Goal: Contribute content: Contribute content

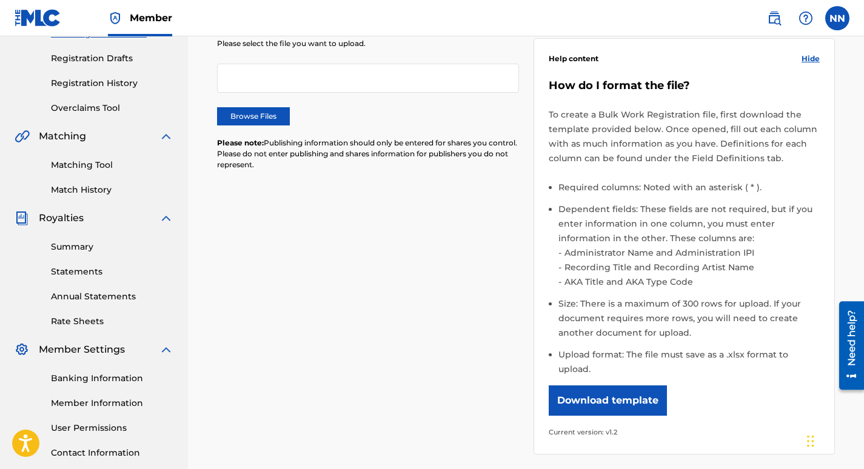
click at [256, 115] on label "Browse Files" at bounding box center [253, 116] width 73 height 18
click at [0, 0] on input "Browse Files" at bounding box center [0, 0] width 0 height 0
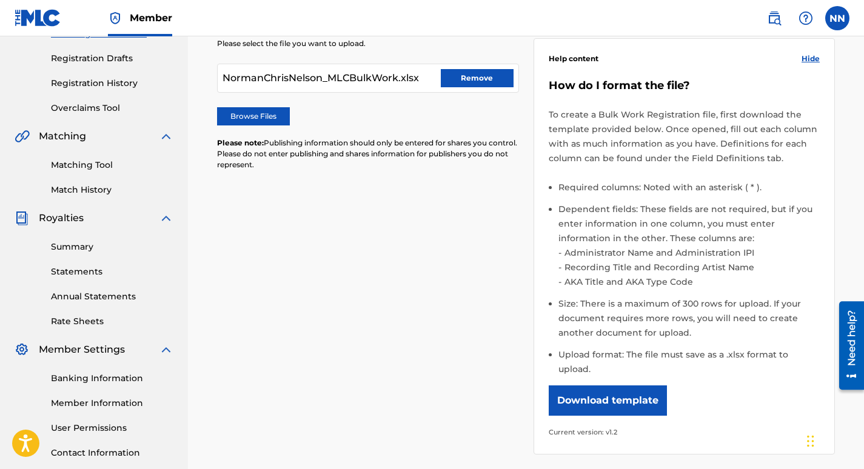
click at [376, 187] on div "Please select the file you want to upload. NormanChrisNelson_MLCBulkWork.xlsx R…" at bounding box center [526, 239] width 618 height 460
click at [333, 235] on div "Please select the file you want to upload. NormanChrisNelson_MLCBulkWork.xlsx R…" at bounding box center [526, 239] width 618 height 460
click at [708, 190] on li "Required columns: Noted with an asterisk ( * )." at bounding box center [689, 191] width 262 height 22
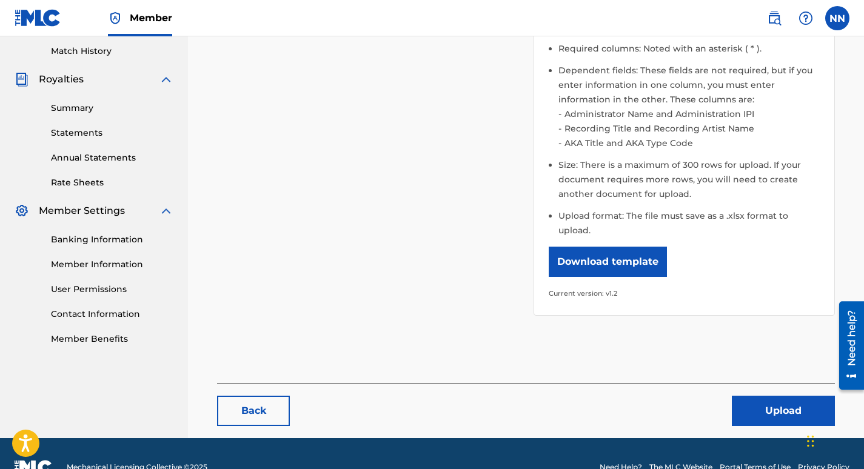
scroll to position [346, 0]
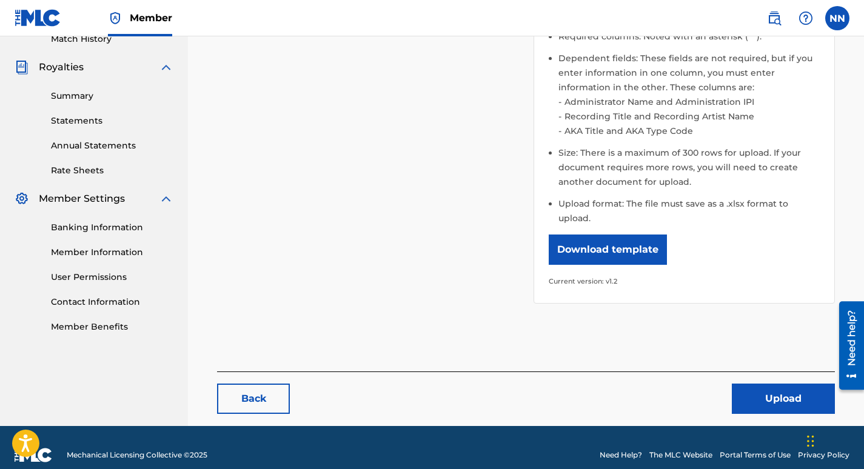
click at [784, 384] on button "Upload" at bounding box center [783, 399] width 103 height 30
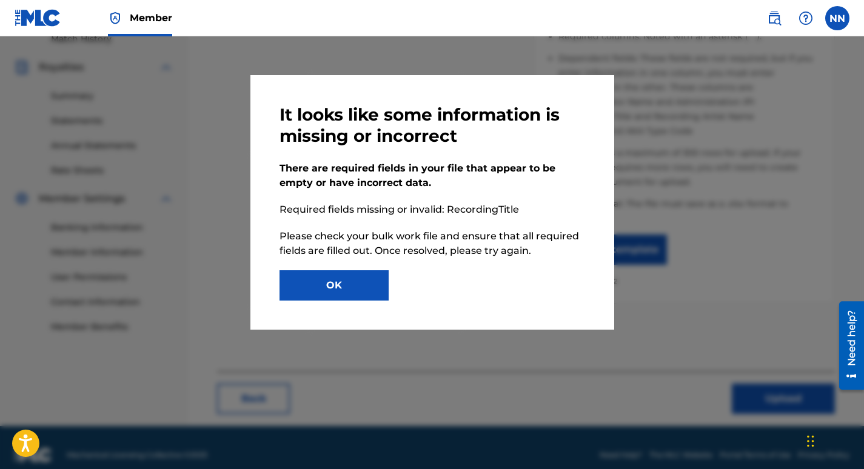
click at [340, 283] on button "OK" at bounding box center [334, 285] width 109 height 30
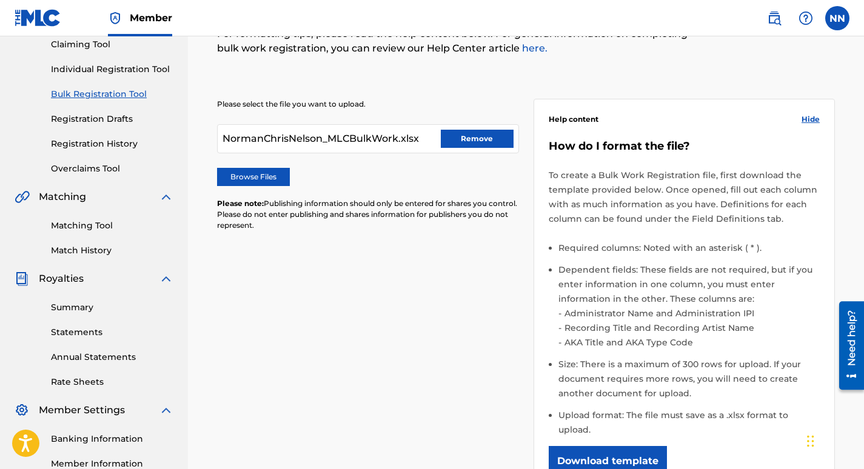
scroll to position [133, 0]
click at [483, 137] on button "Remove" at bounding box center [477, 139] width 73 height 18
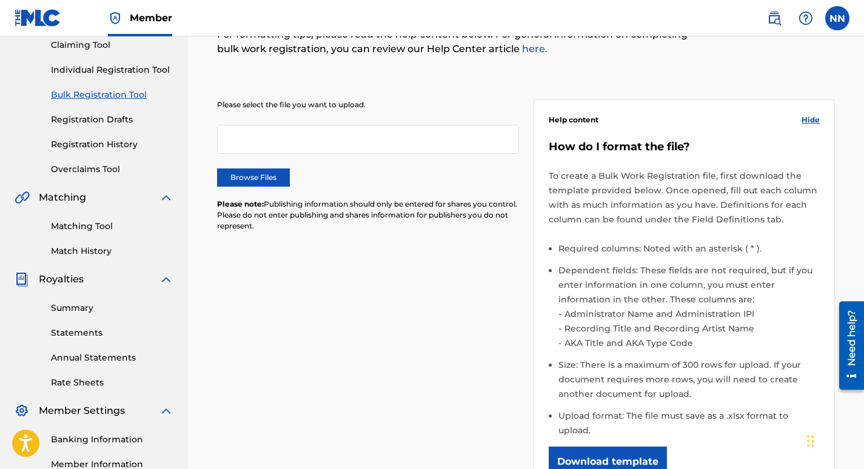
click at [252, 182] on label "Browse Files" at bounding box center [253, 178] width 73 height 18
click at [0, 0] on input "Browse Files" at bounding box center [0, 0] width 0 height 0
click at [256, 180] on label "Browse Files" at bounding box center [253, 178] width 73 height 18
click at [0, 0] on input "Browse Files" at bounding box center [0, 0] width 0 height 0
click at [589, 194] on p "To create a Bulk Work Registration file, first download the template provided b…" at bounding box center [685, 198] width 272 height 58
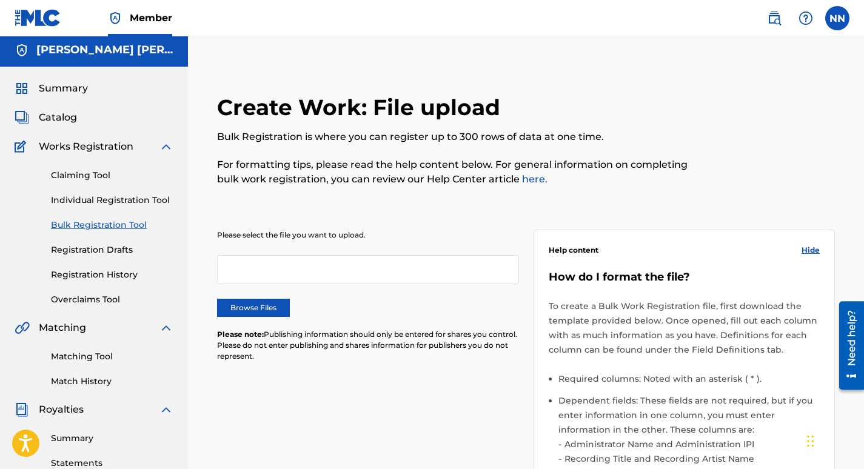
scroll to position [0, 0]
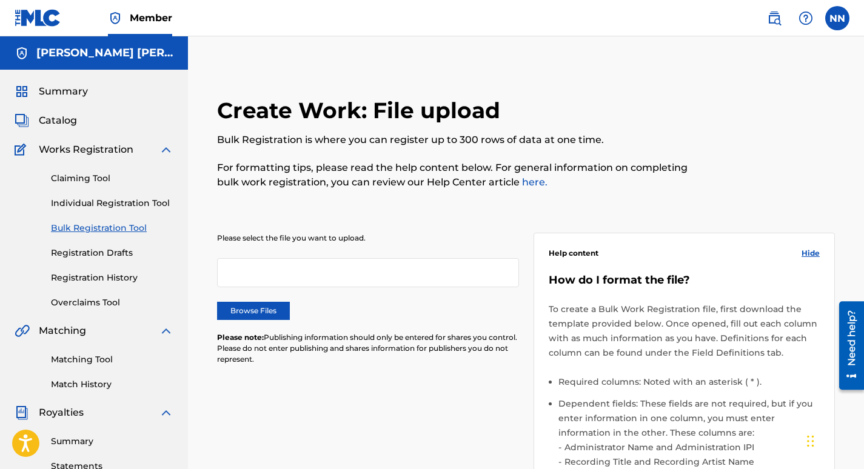
click at [218, 254] on div "Please select the file you want to upload. Browse Files Please note: Publishing…" at bounding box center [368, 306] width 302 height 147
click at [254, 312] on label "Browse Files" at bounding box center [253, 311] width 73 height 18
click at [0, 0] on input "Browse Files" at bounding box center [0, 0] width 0 height 0
click at [384, 265] on div at bounding box center [368, 272] width 302 height 29
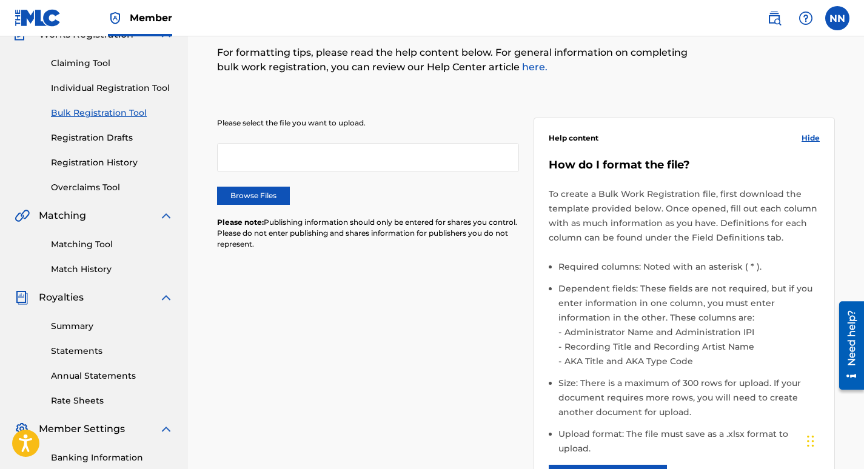
scroll to position [73, 0]
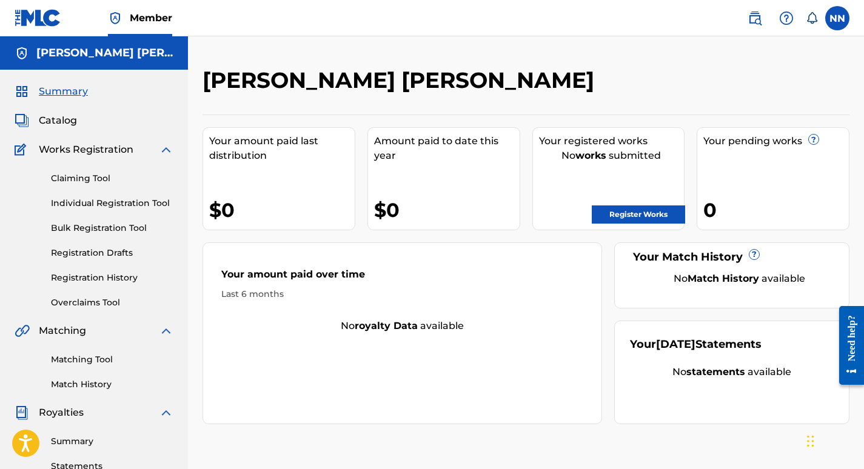
click at [128, 229] on link "Bulk Registration Tool" at bounding box center [112, 228] width 122 height 13
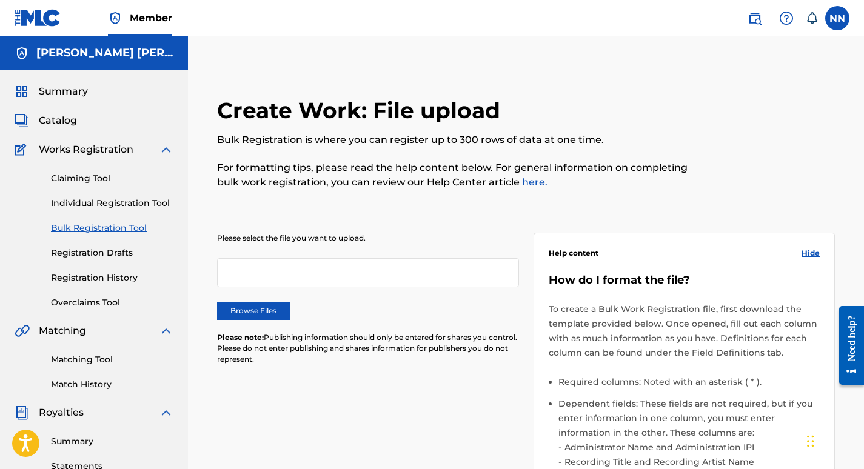
click at [263, 307] on label "Browse Files" at bounding box center [253, 311] width 73 height 18
click at [0, 0] on input "Browse Files" at bounding box center [0, 0] width 0 height 0
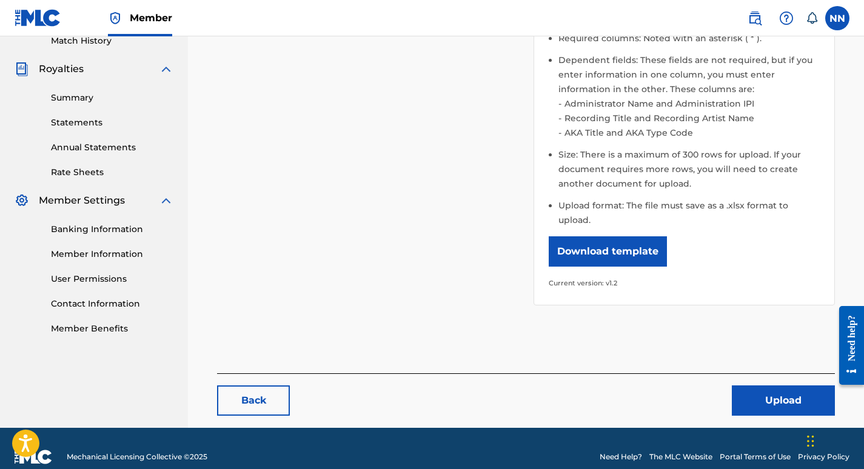
scroll to position [346, 0]
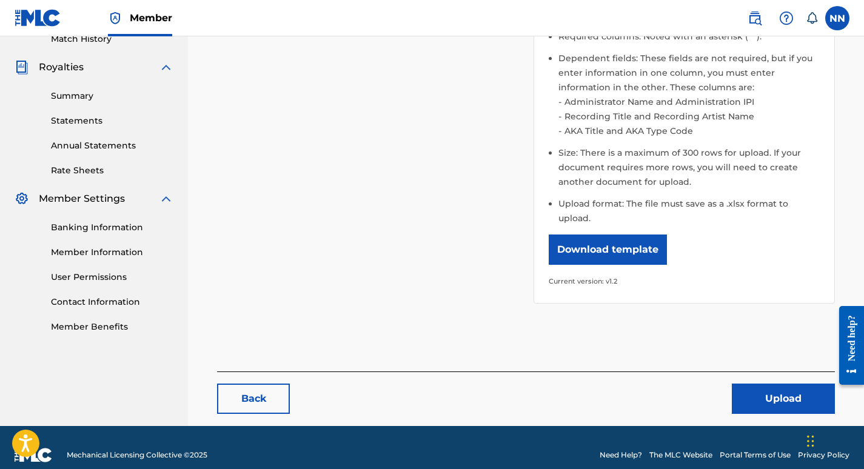
click at [789, 384] on button "Upload" at bounding box center [783, 399] width 103 height 30
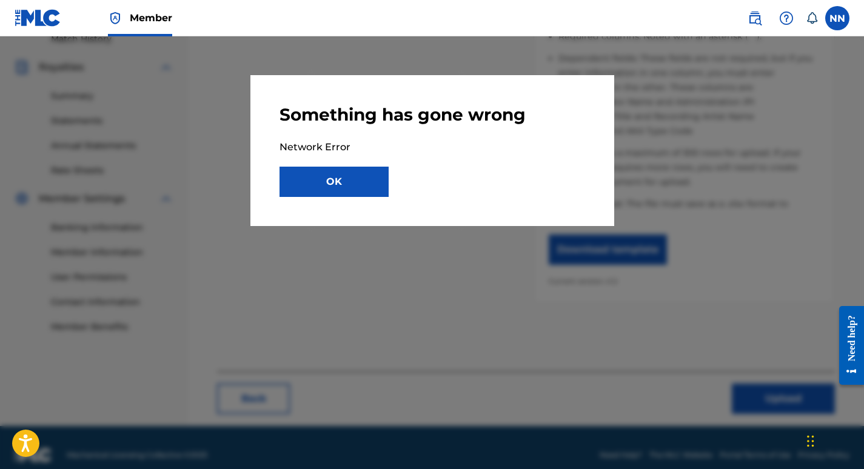
click at [333, 192] on button "OK" at bounding box center [334, 182] width 109 height 30
